Goal: Information Seeking & Learning: Learn about a topic

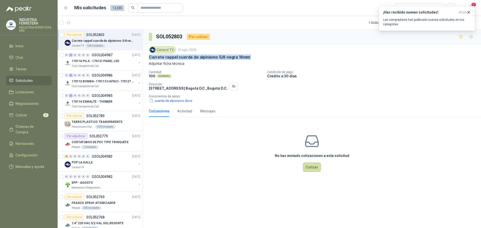
click at [22, 79] on span "Solicitudes" at bounding box center [24, 81] width 17 height 6
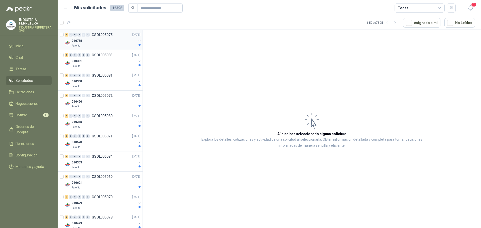
click at [114, 46] on div "Patojito" at bounding box center [104, 46] width 65 height 4
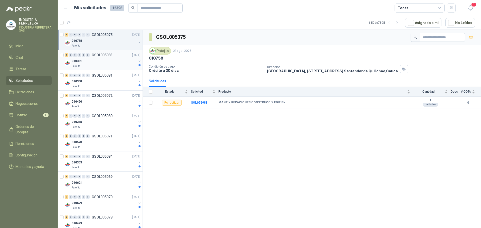
click at [117, 62] on div "010381" at bounding box center [104, 61] width 65 height 6
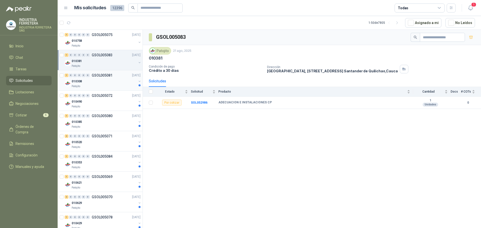
click at [117, 78] on div "010308" at bounding box center [104, 81] width 65 height 6
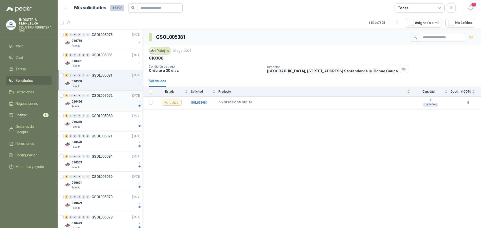
click at [111, 97] on p "GSOL005072" at bounding box center [102, 96] width 21 height 4
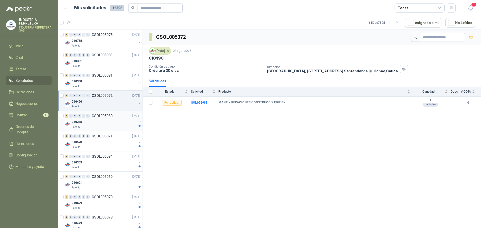
click at [112, 124] on div "010385" at bounding box center [104, 122] width 65 height 6
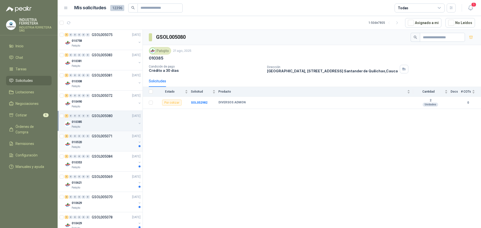
click at [112, 144] on div "010520" at bounding box center [104, 142] width 65 height 6
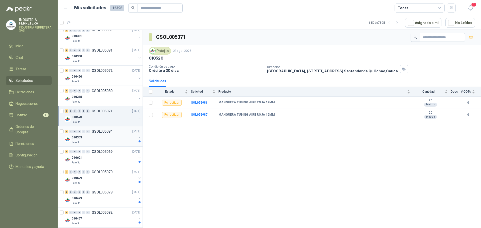
click at [115, 139] on div "010353" at bounding box center [104, 138] width 65 height 6
click at [122, 117] on div "010520" at bounding box center [104, 117] width 65 height 6
click at [120, 134] on div "1 0 0 0 0 0 GSOL005084 21/08/25" at bounding box center [103, 132] width 77 height 6
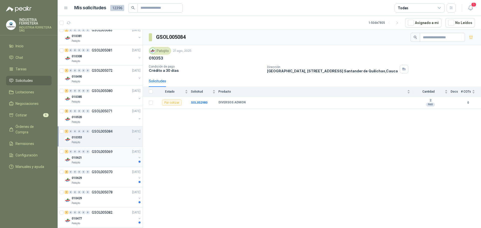
click at [114, 154] on div "1 0 0 0 0 0 GSOL005069 21/08/25" at bounding box center [103, 152] width 77 height 6
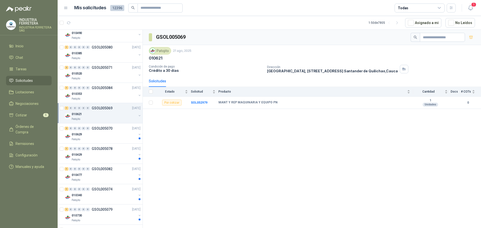
scroll to position [75, 0]
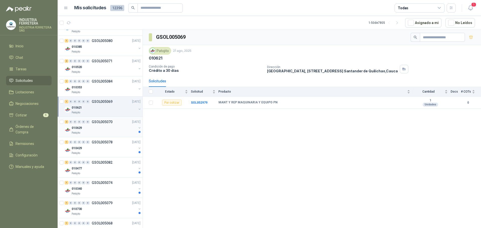
click at [120, 133] on div "Patojito" at bounding box center [104, 133] width 65 height 4
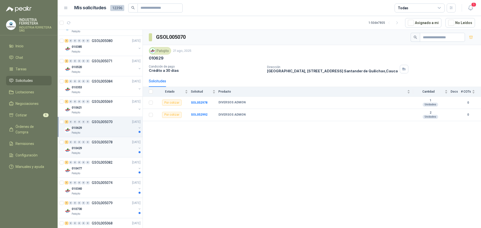
click at [118, 147] on div "010429" at bounding box center [104, 148] width 65 height 6
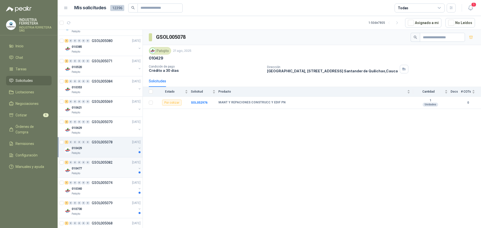
click at [119, 165] on div "1 0 0 0 0 0 GSOL005082 21/08/25" at bounding box center [103, 163] width 77 height 6
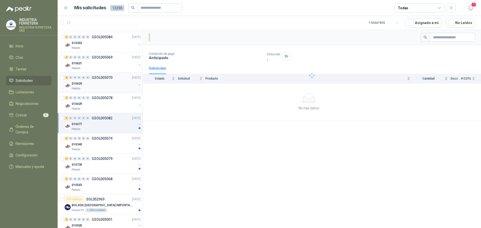
scroll to position [125, 0]
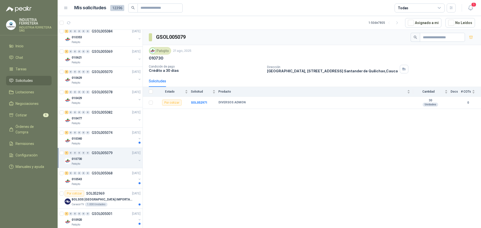
click at [122, 149] on div "1 0 0 0 0 0 GSOL005079 21/08/25 010730 Patojito" at bounding box center [100, 158] width 85 height 20
click at [123, 142] on div "010340" at bounding box center [104, 139] width 65 height 6
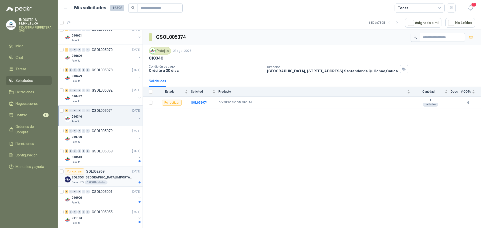
scroll to position [176, 0]
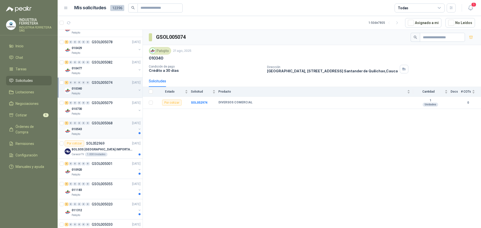
click at [115, 133] on div "Patojito" at bounding box center [104, 134] width 65 height 4
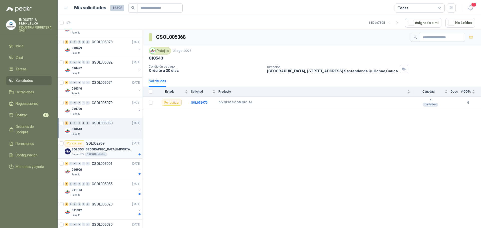
click at [118, 153] on div "Caracol TV 1.000 Unidades" at bounding box center [106, 155] width 69 height 4
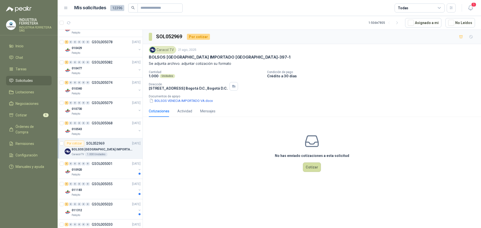
click at [202, 57] on p "BOLSOS [GEOGRAPHIC_DATA] IMPORTADO [GEOGRAPHIC_DATA]-397-1" at bounding box center [220, 57] width 142 height 5
copy p "BOLSOS [GEOGRAPHIC_DATA] IMPORTADO [GEOGRAPHIC_DATA]-397-1"
click at [279, 90] on div "Cantidad 1.000 Unidades Condición de pago Crédito a 30 días Dirección CALLE 103…" at bounding box center [312, 86] width 326 height 33
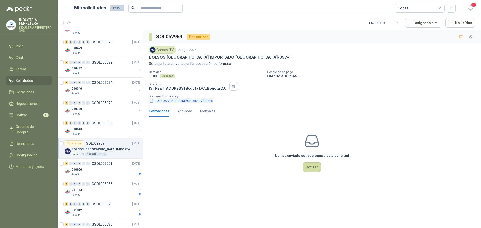
click at [186, 102] on button "BOLSOS VENECIA IMPORTADO VA.docx" at bounding box center [181, 100] width 65 height 5
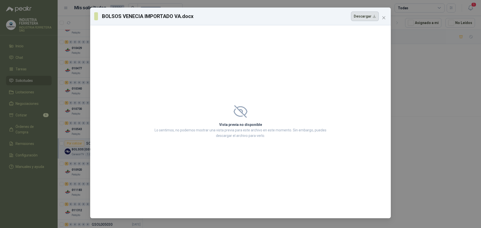
click at [365, 19] on button "Descargar" at bounding box center [365, 17] width 28 height 10
click at [386, 17] on span "Close" at bounding box center [384, 18] width 8 height 4
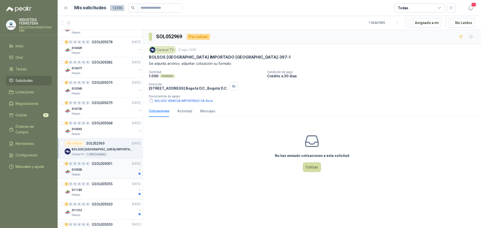
click at [119, 171] on div "010920" at bounding box center [104, 170] width 65 height 6
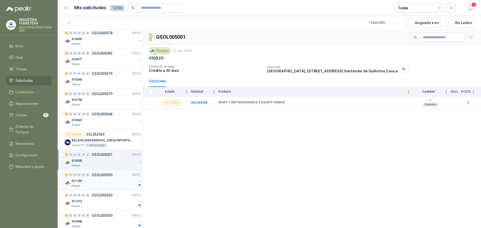
scroll to position [201, 0]
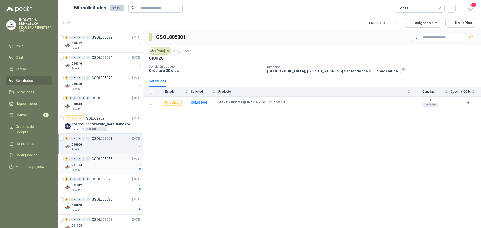
click at [111, 162] on div "011183" at bounding box center [104, 165] width 65 height 6
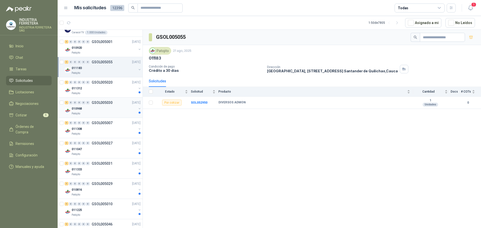
scroll to position [301, 0]
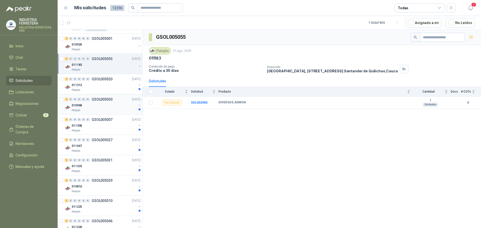
click at [112, 97] on div "1 0 0 0 0 0 GSOL005030 21/08/25" at bounding box center [103, 100] width 77 height 6
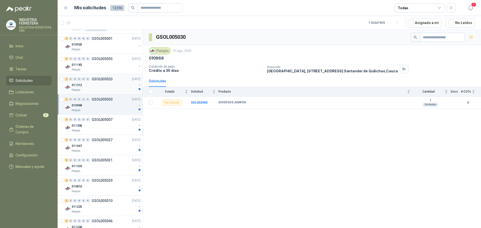
click at [112, 87] on div "011312" at bounding box center [104, 85] width 65 height 6
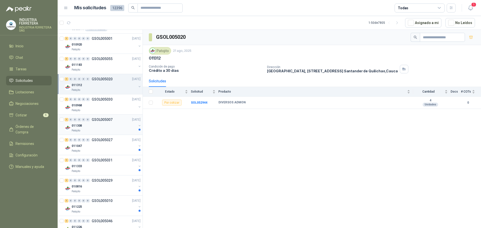
click at [115, 132] on div "Patojito" at bounding box center [104, 131] width 65 height 4
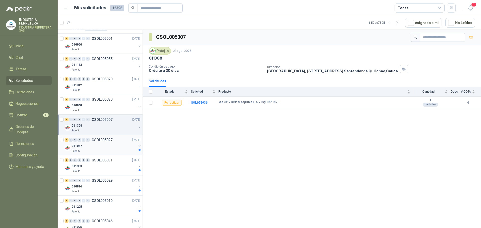
click at [112, 144] on div "011047" at bounding box center [104, 146] width 65 height 6
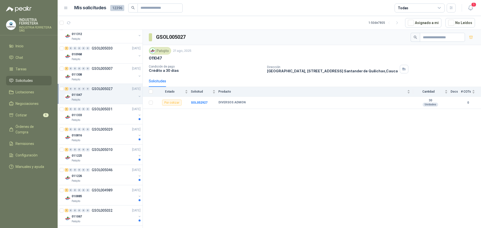
scroll to position [376, 0]
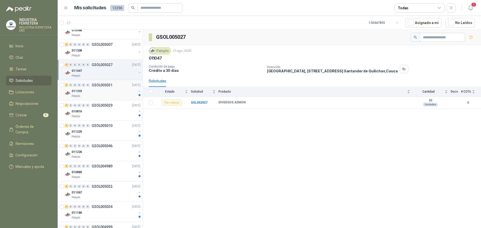
click at [111, 97] on div "Patojito" at bounding box center [104, 96] width 65 height 4
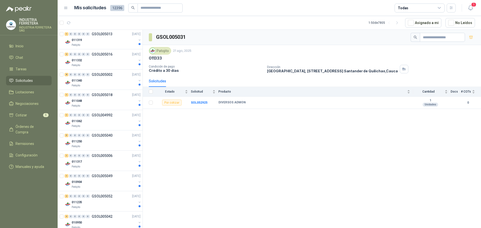
scroll to position [822, 0]
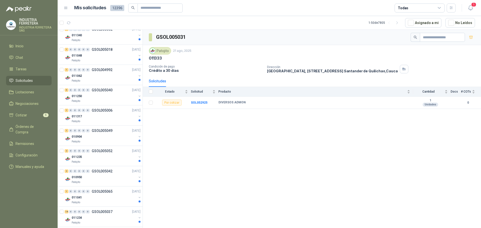
scroll to position [822, 0]
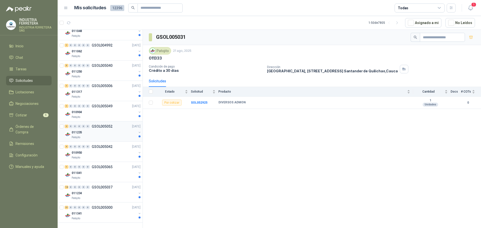
click at [118, 127] on div "2 0 0 0 0 0 GSOL005052 21/08/25" at bounding box center [103, 127] width 77 height 6
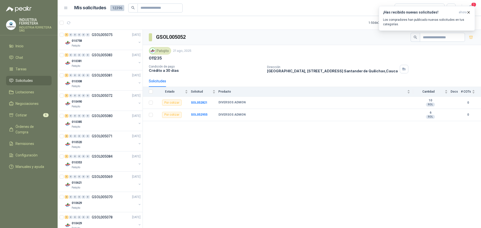
click at [31, 79] on span "Solicitudes" at bounding box center [24, 81] width 17 height 6
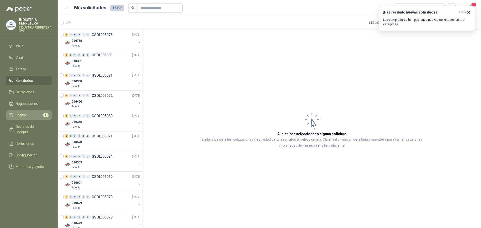
click at [32, 112] on link "Cotizar 5" at bounding box center [29, 116] width 46 height 10
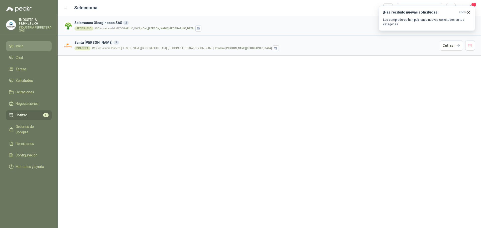
click at [22, 47] on span "Inicio" at bounding box center [20, 46] width 8 height 6
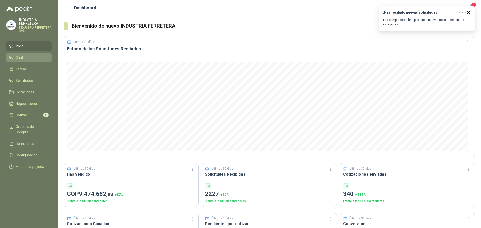
click at [22, 57] on span "Chat" at bounding box center [20, 58] width 8 height 6
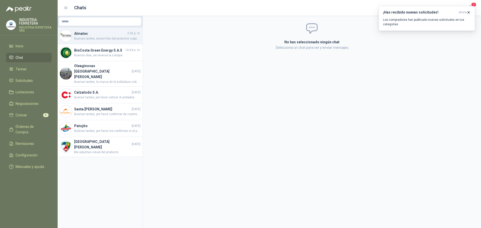
click at [100, 35] on h4 "Almatec" at bounding box center [100, 34] width 52 height 6
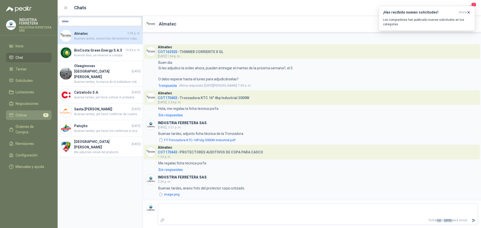
click at [35, 115] on li "Cotizar 5" at bounding box center [29, 116] width 40 height 6
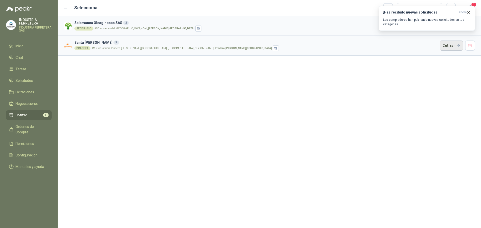
click at [455, 43] on button "Cotizar" at bounding box center [452, 46] width 24 height 10
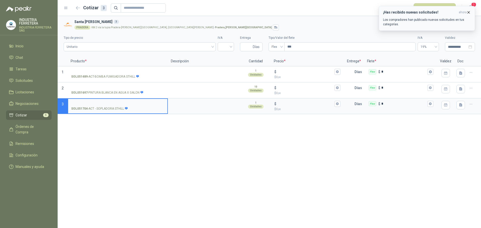
click at [469, 13] on icon "button" at bounding box center [469, 12] width 4 height 4
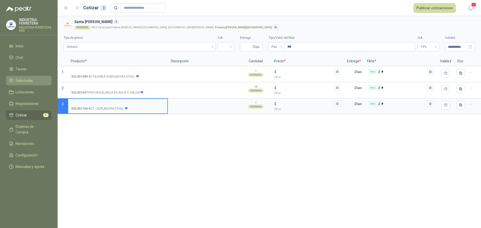
click at [34, 79] on li "Solicitudes" at bounding box center [29, 81] width 40 height 6
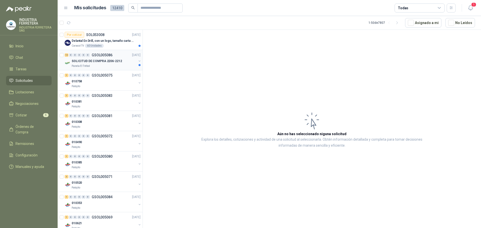
click at [111, 65] on div "Panela El Trébol" at bounding box center [104, 66] width 65 height 4
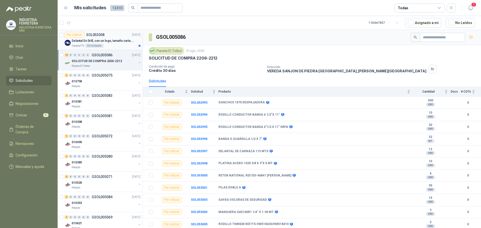
click at [79, 45] on p "Caracol TV" at bounding box center [78, 46] width 12 height 4
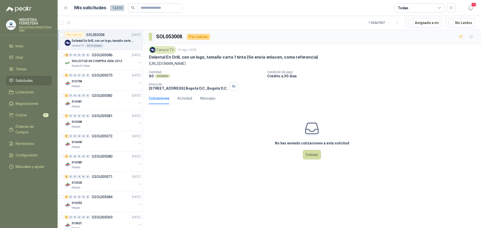
click at [197, 63] on p "[URL][DOMAIN_NAME]" at bounding box center [312, 64] width 326 height 6
copy p "[URL][DOMAIN_NAME]"
drag, startPoint x: 149, startPoint y: 58, endPoint x: 243, endPoint y: 58, distance: 94.3
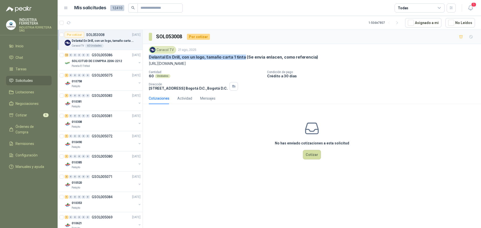
click at [243, 58] on div "Caracol TV [DATE] Delantal En Drill, con un logo, tamaño carta 1 tinta (Se envi…" at bounding box center [312, 68] width 339 height 49
copy p "Delantal En Drill, con un logo, tamaño carta 1 tinta"
click at [186, 122] on div "No has enviado cotizaciones a esta solicitud Cotizar" at bounding box center [312, 140] width 339 height 64
click at [181, 94] on div "Actividad" at bounding box center [185, 99] width 15 height 12
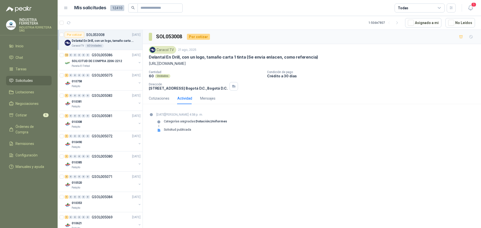
click at [164, 93] on div "Caracol TV [DATE] Delantal En Drill, con un logo, tamaño carta 1 tinta (Se envi…" at bounding box center [312, 68] width 339 height 49
click at [164, 96] on div "Cotizaciones" at bounding box center [159, 99] width 21 height 6
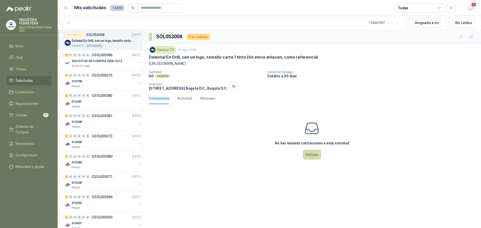
click at [161, 50] on div "Caracol TV" at bounding box center [162, 50] width 27 height 8
click at [69, 25] on icon "button" at bounding box center [69, 23] width 4 height 4
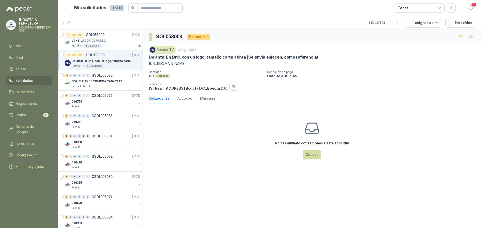
click at [115, 63] on p "Delantal En Drill, con un logo, tamaño carta 1 tinta (Se envia enlacen, como re…" at bounding box center [103, 61] width 62 height 5
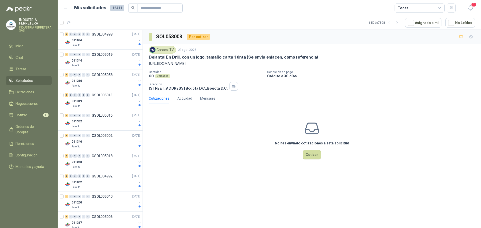
scroll to position [822, 0]
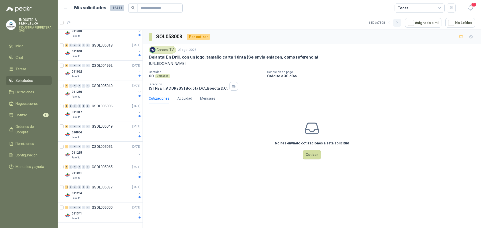
click at [399, 20] on button "button" at bounding box center [397, 23] width 8 height 8
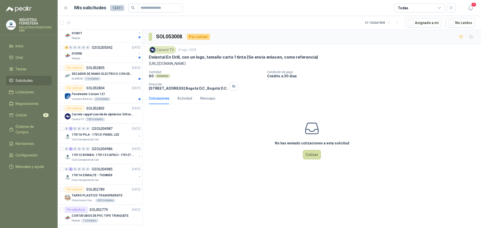
scroll to position [50, 0]
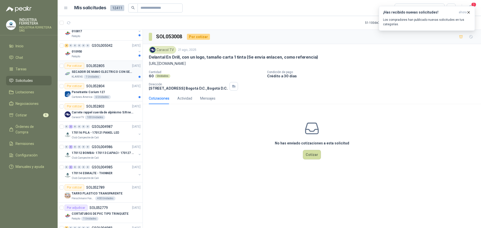
click at [114, 72] on p "SECADOR DE MANO ELECTRICO CON SENSOR" at bounding box center [103, 72] width 62 height 5
click at [119, 89] on div "Por cotizar SOL052804 [DATE]" at bounding box center [103, 86] width 76 height 6
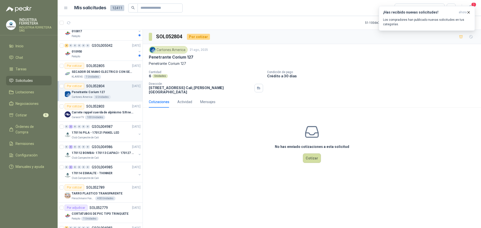
click at [171, 58] on p "Penetrante Corium 127" at bounding box center [171, 57] width 45 height 5
copy p "Penetrante Corium 127"
click at [113, 115] on div "Carrete rappel cuerda de alpinismo 5/8 negra 16mm" at bounding box center [106, 113] width 69 height 6
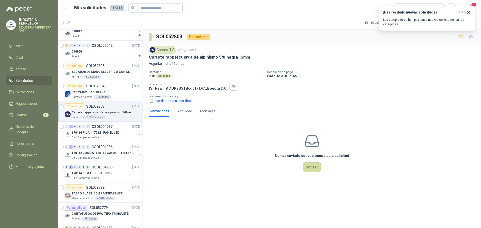
click at [202, 58] on p "Carrete rappel cuerda de alpinismo 5/8 negra 16mm" at bounding box center [199, 57] width 101 height 5
copy p "Carrete rappel cuerda de alpinismo 5/8 negra 16mm"
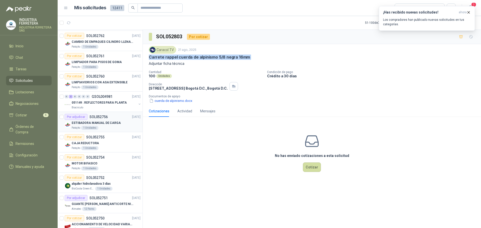
scroll to position [426, 0]
click at [123, 84] on p "LIMPIAVIDRIOS CON ASA EXTENSIBLE" at bounding box center [100, 81] width 56 height 5
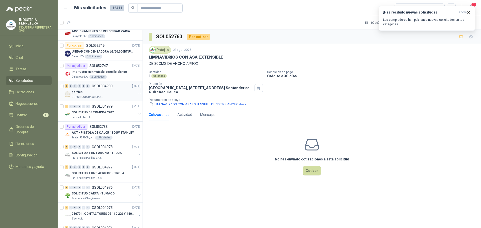
scroll to position [627, 0]
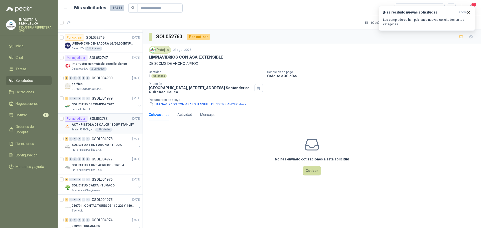
click at [118, 131] on div "Santa [PERSON_NAME] 1 Unidades" at bounding box center [106, 130] width 69 height 4
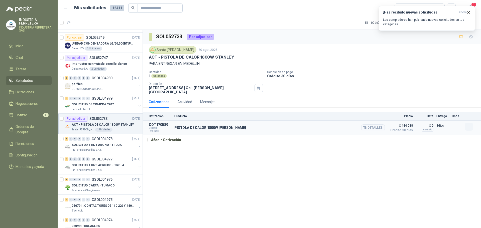
click at [469, 125] on icon "button" at bounding box center [469, 127] width 4 height 4
click at [391, 71] on p "Condición de pago" at bounding box center [373, 72] width 212 height 4
click at [99, 146] on p "SOLICITUD #1871 ABONO - TROJA" at bounding box center [97, 145] width 50 height 5
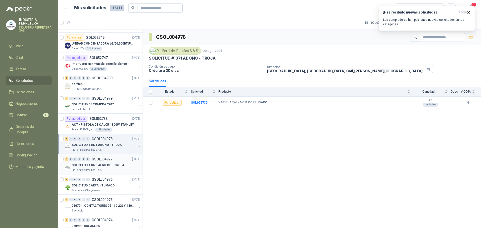
click at [101, 163] on p "SOLICITUD #1870 APRISCO - TROJA" at bounding box center [98, 165] width 53 height 5
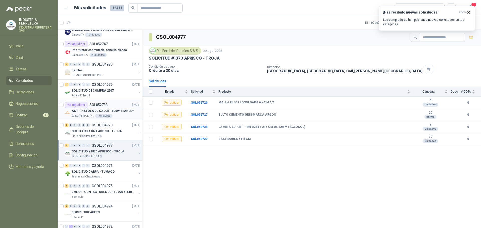
scroll to position [652, 0]
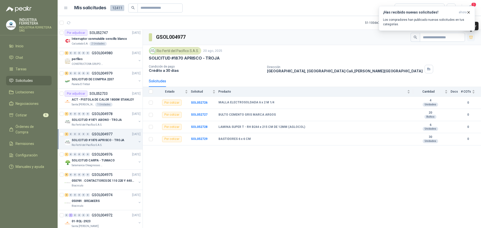
click at [474, 35] on button "button" at bounding box center [471, 37] width 8 height 8
click at [122, 160] on div "SOLICITUD CARPA - TUMACO" at bounding box center [104, 161] width 65 height 6
